Goal: Information Seeking & Learning: Learn about a topic

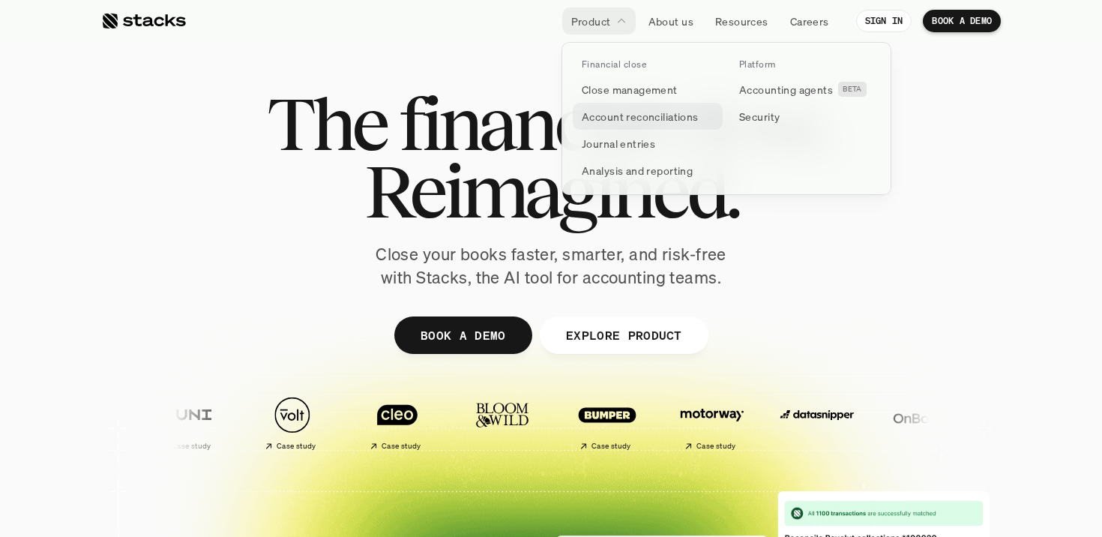
click at [615, 87] on p "Close management" at bounding box center [630, 90] width 96 height 16
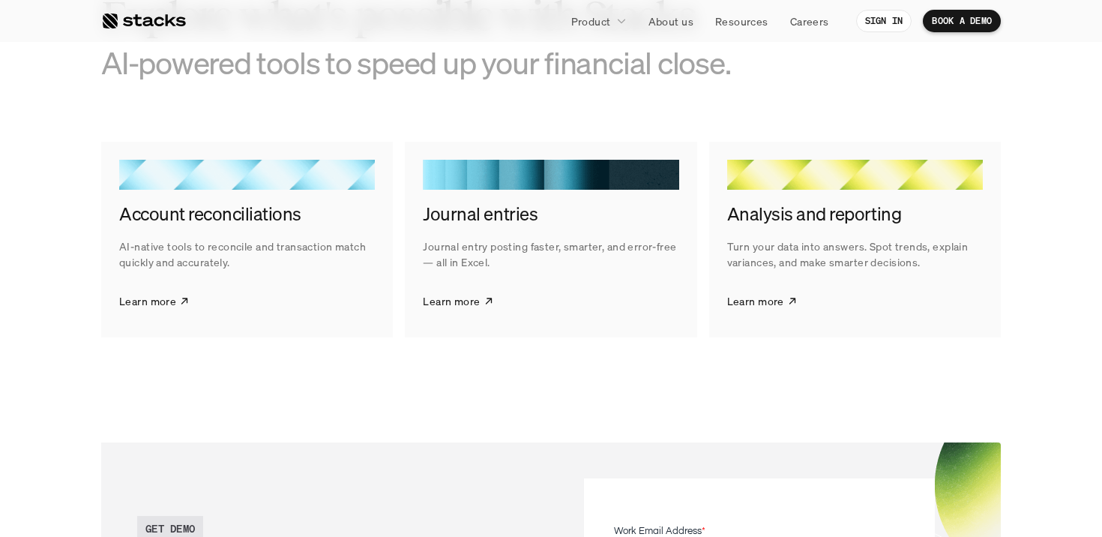
scroll to position [2393, 0]
click at [166, 302] on p "Learn more" at bounding box center [147, 300] width 57 height 16
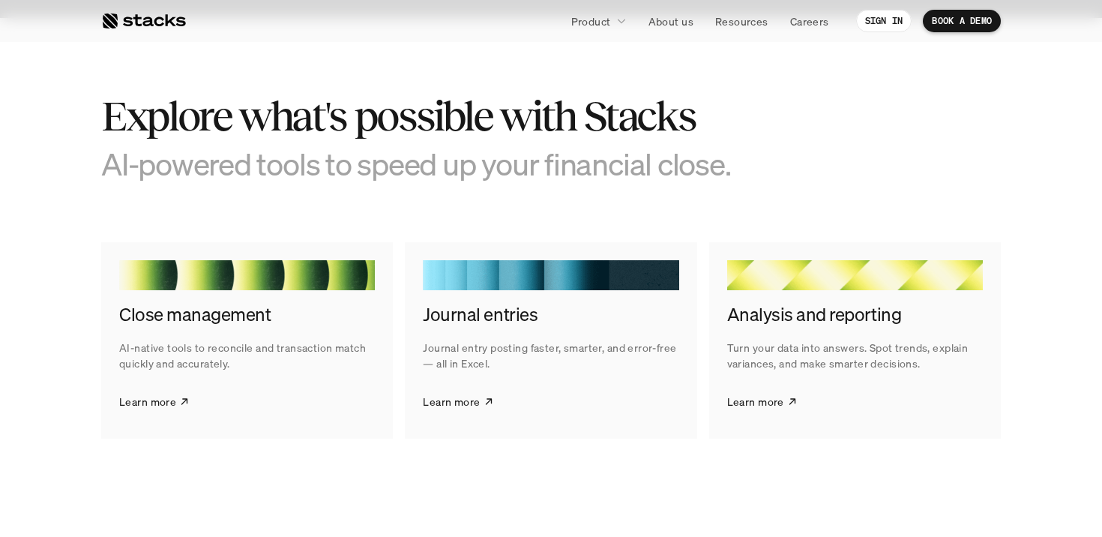
scroll to position [2728, 0]
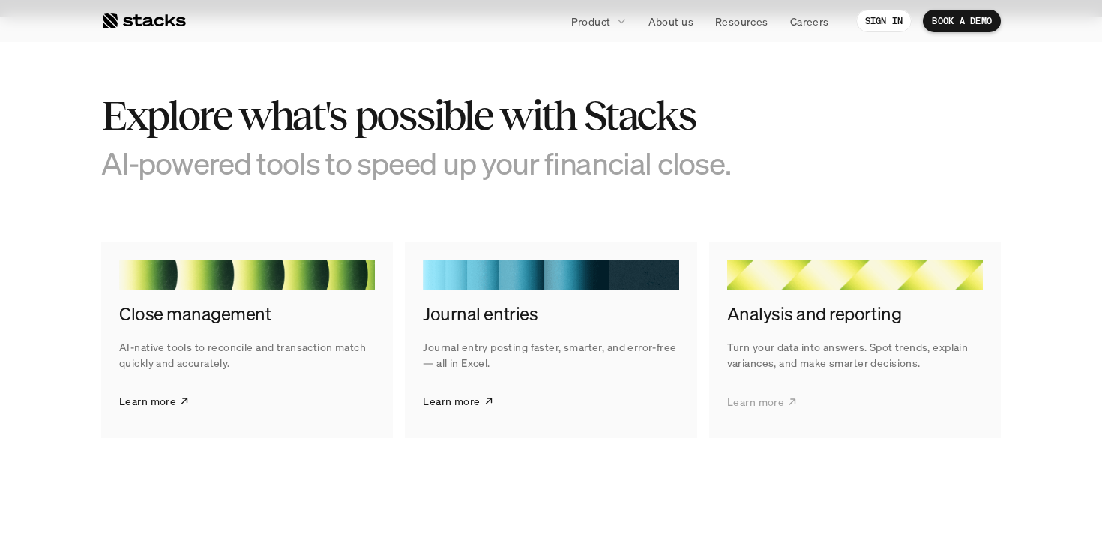
click at [783, 391] on link "Learn more" at bounding box center [762, 400] width 70 height 37
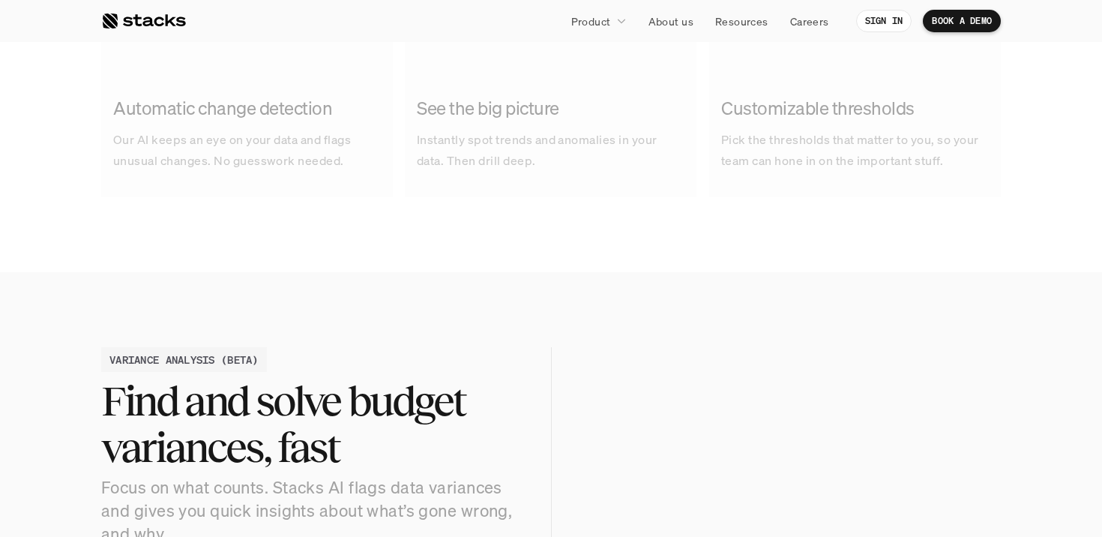
scroll to position [1385, 0]
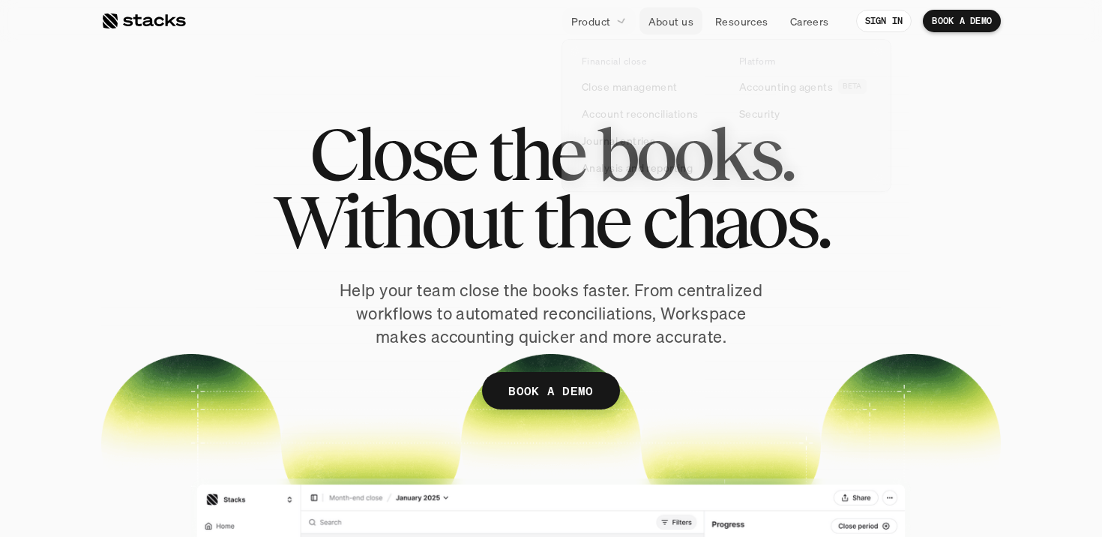
click at [601, 23] on p "Product" at bounding box center [591, 21] width 40 height 16
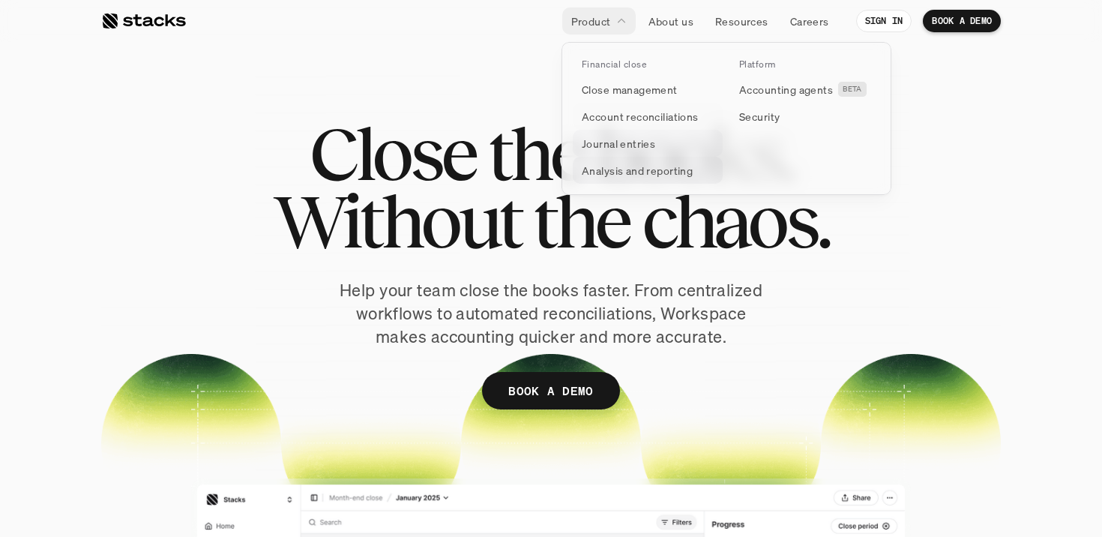
click at [624, 167] on p "Analysis and reporting" at bounding box center [637, 171] width 111 height 16
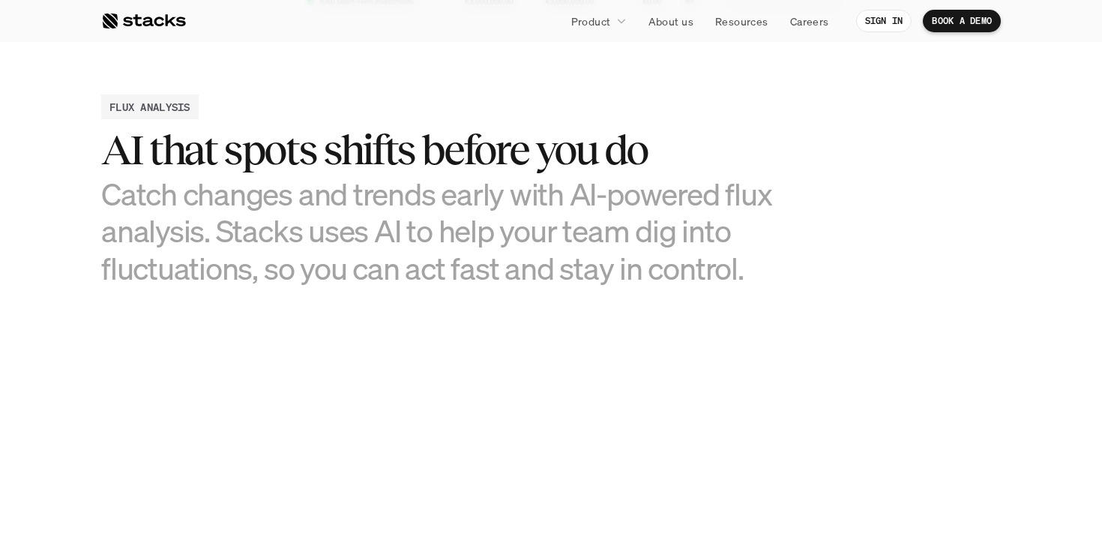
scroll to position [753, 0]
